Goal: Answer question/provide support: Answer question/provide support

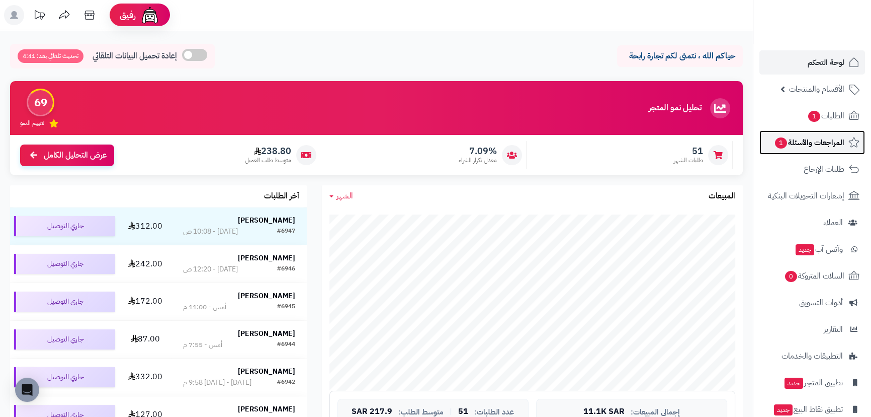
click at [840, 145] on span "المراجعات والأسئلة 1" at bounding box center [809, 142] width 70 height 14
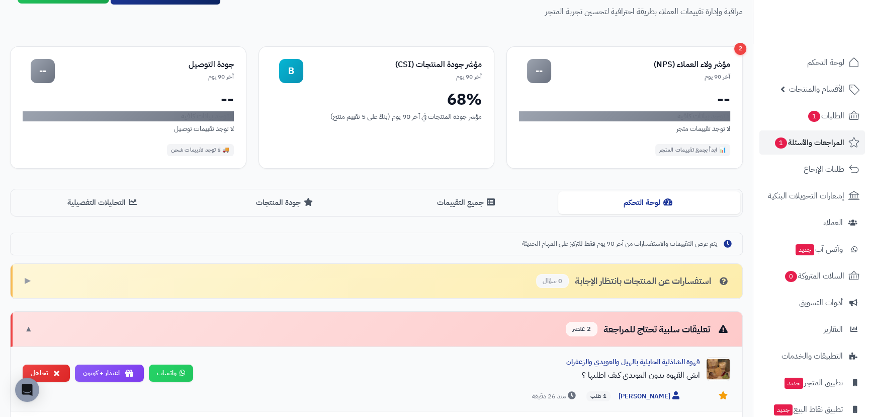
scroll to position [228, 0]
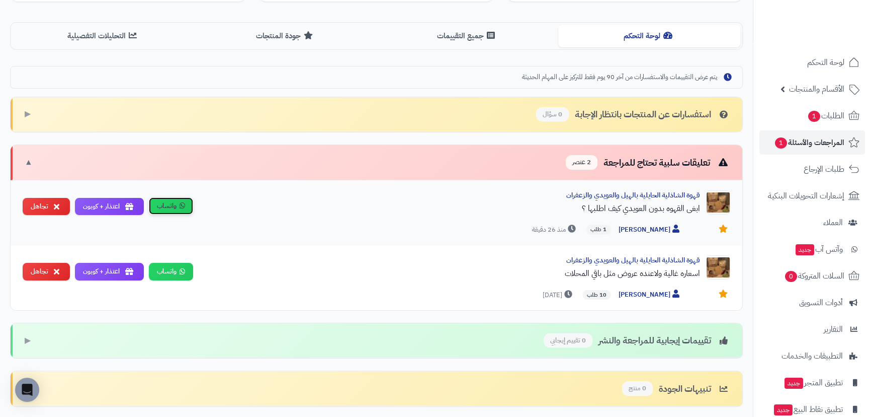
click at [180, 205] on icon at bounding box center [183, 205] width 6 height 7
click at [651, 194] on div "قهوة الشاذلية الحايلية بالهيل والعويدي والزعفران" at bounding box center [450, 195] width 499 height 10
click at [637, 209] on div "ابغى القهوه بدون العويدي كيف اطلبها ؟" at bounding box center [450, 208] width 499 height 12
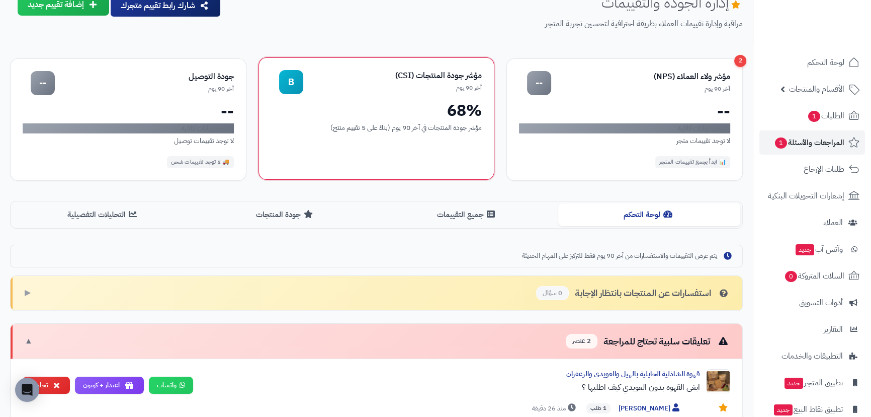
scroll to position [0, 0]
